Goal: Check status: Check status

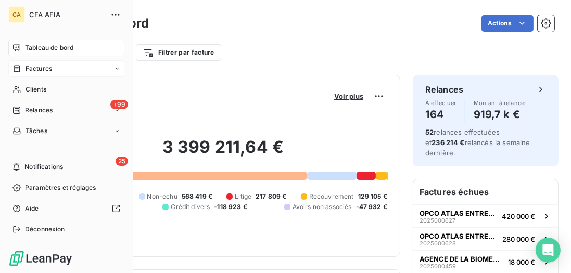
click at [36, 71] on span "Factures" at bounding box center [39, 68] width 27 height 9
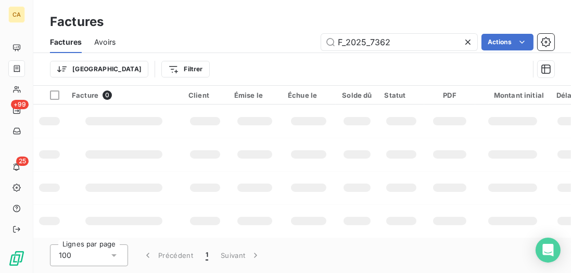
drag, startPoint x: 365, startPoint y: 40, endPoint x: 239, endPoint y: 39, distance: 126.1
click at [239, 39] on div "F_2025_7362 Actions" at bounding box center [341, 42] width 427 height 17
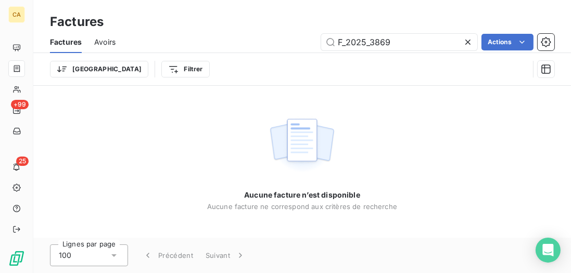
type input "F_2025_3869"
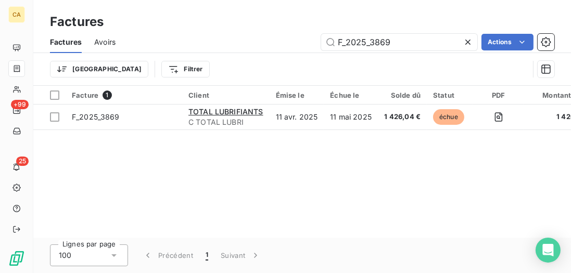
click at [278, 132] on div "Facture 1 Client Émise le Échue le Solde dû Statut PDF Montant initial Délai Li…" at bounding box center [302, 162] width 538 height 152
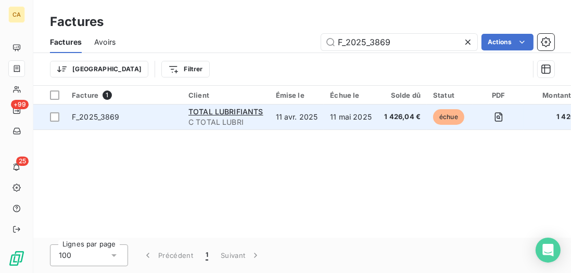
click at [280, 122] on td "11 avr. 2025" at bounding box center [297, 117] width 55 height 25
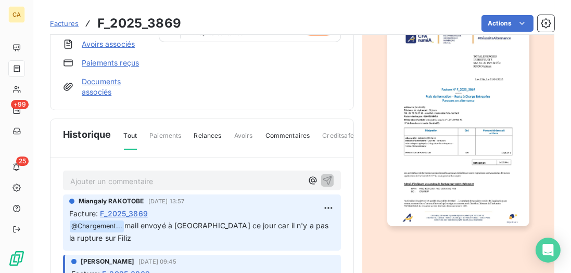
scroll to position [179, 0]
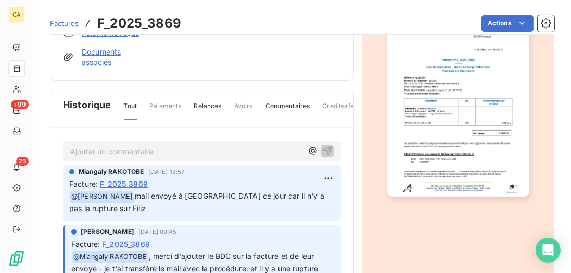
click at [145, 148] on p "Ajouter un commentaire ﻿" at bounding box center [186, 151] width 232 height 13
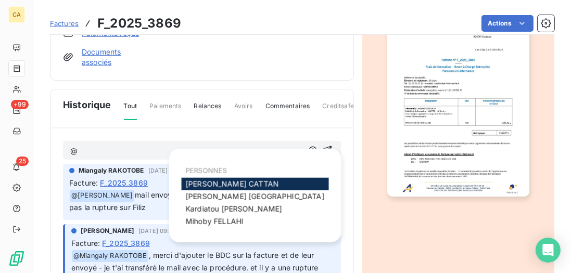
click at [190, 184] on span "[PERSON_NAME]" at bounding box center [232, 184] width 93 height 9
